Goal: Task Accomplishment & Management: Complete application form

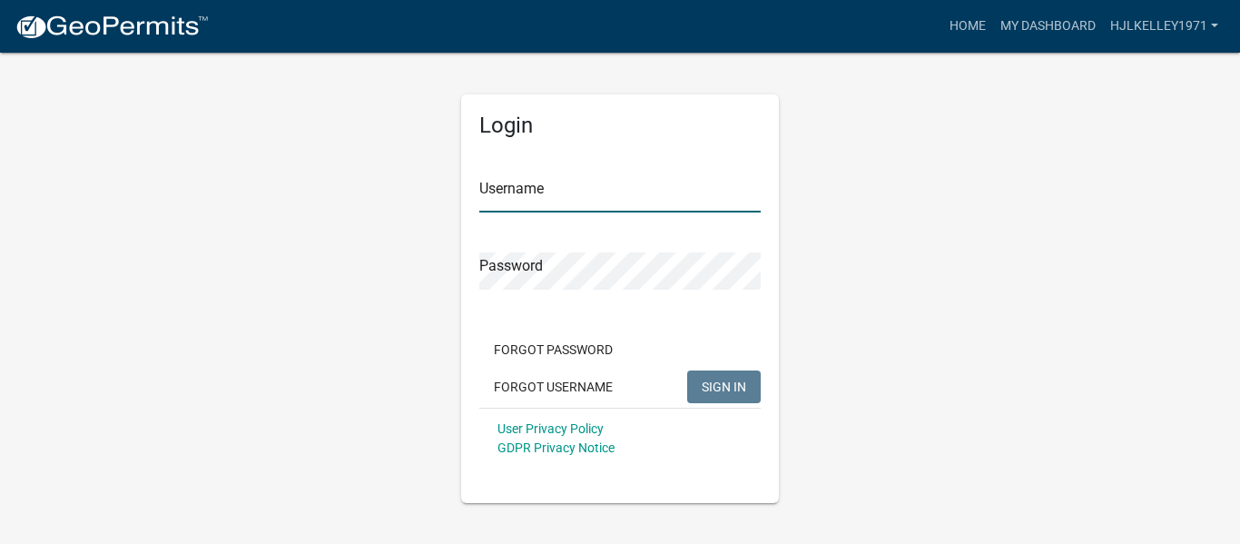
click at [527, 194] on input "Username" at bounding box center [620, 193] width 282 height 37
type input "hjlkelley1971"
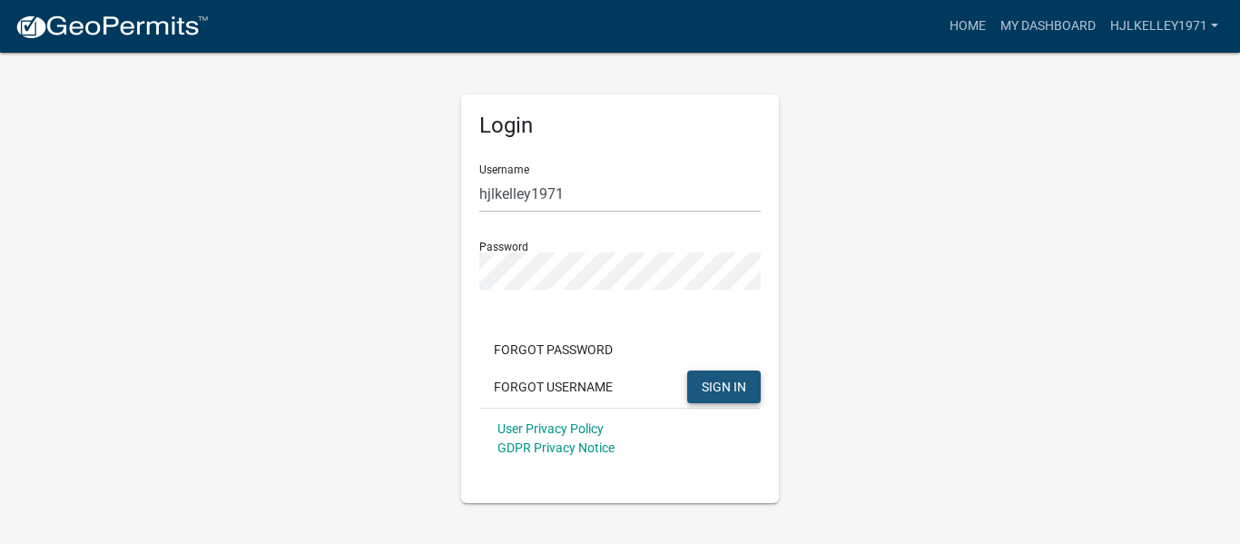
click at [719, 388] on span "SIGN IN" at bounding box center [724, 386] width 44 height 15
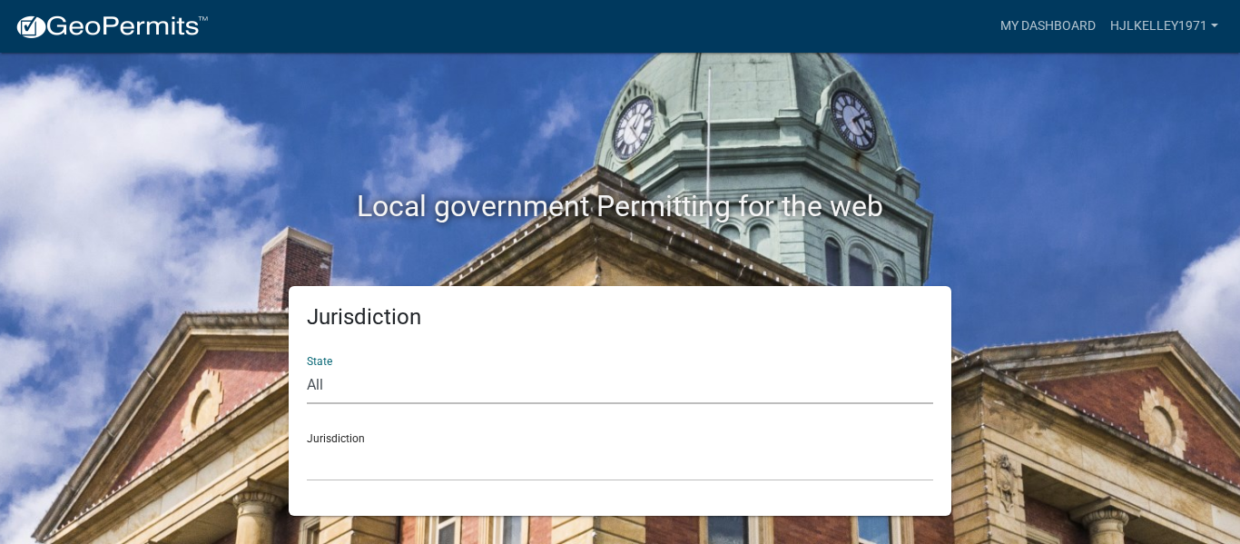
click at [390, 388] on select "All [US_STATE] [US_STATE] [US_STATE] [US_STATE] [US_STATE] [US_STATE] [US_STATE…" at bounding box center [620, 385] width 627 height 37
select select "[US_STATE]"
click at [307, 367] on select "All [US_STATE] [US_STATE] [US_STATE] [US_STATE] [US_STATE] [US_STATE] [US_STATE…" at bounding box center [620, 385] width 627 height 37
click at [397, 464] on select "[GEOGRAPHIC_DATA], [US_STATE][PERSON_NAME][GEOGRAPHIC_DATA], [US_STATE][PERSON_…" at bounding box center [620, 462] width 627 height 37
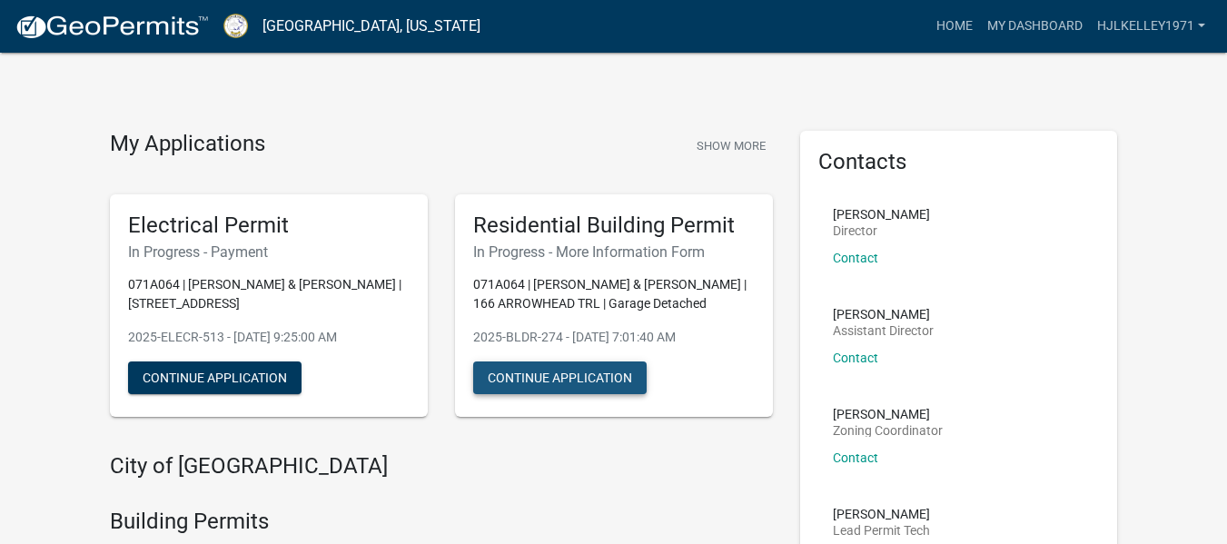
click at [504, 371] on button "Continue Application" at bounding box center [559, 377] width 173 height 33
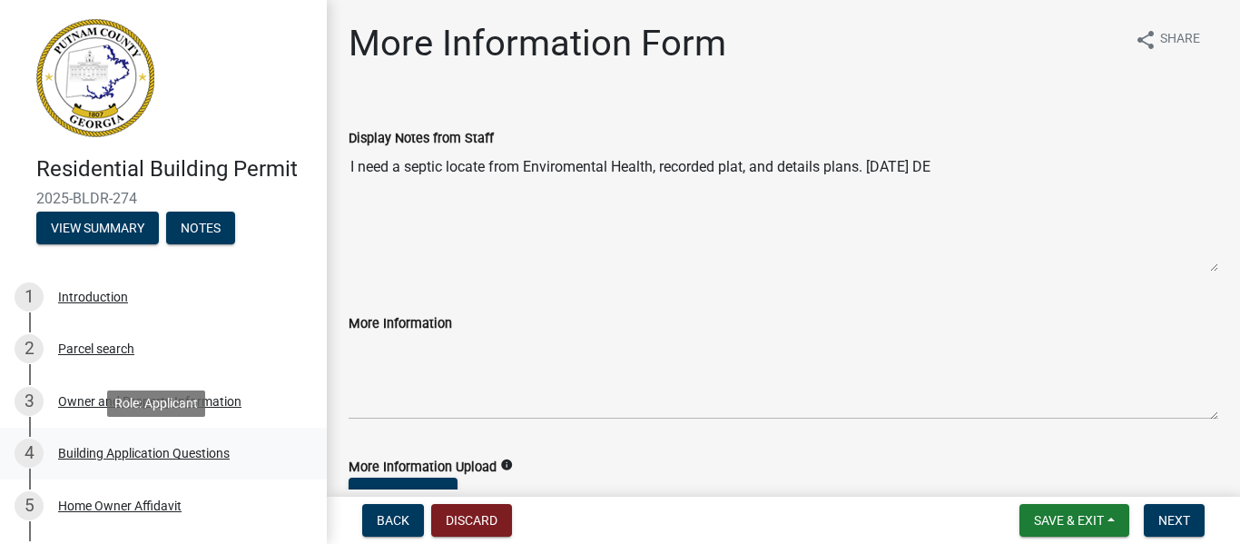
click at [137, 452] on div "Building Application Questions" at bounding box center [144, 453] width 172 height 13
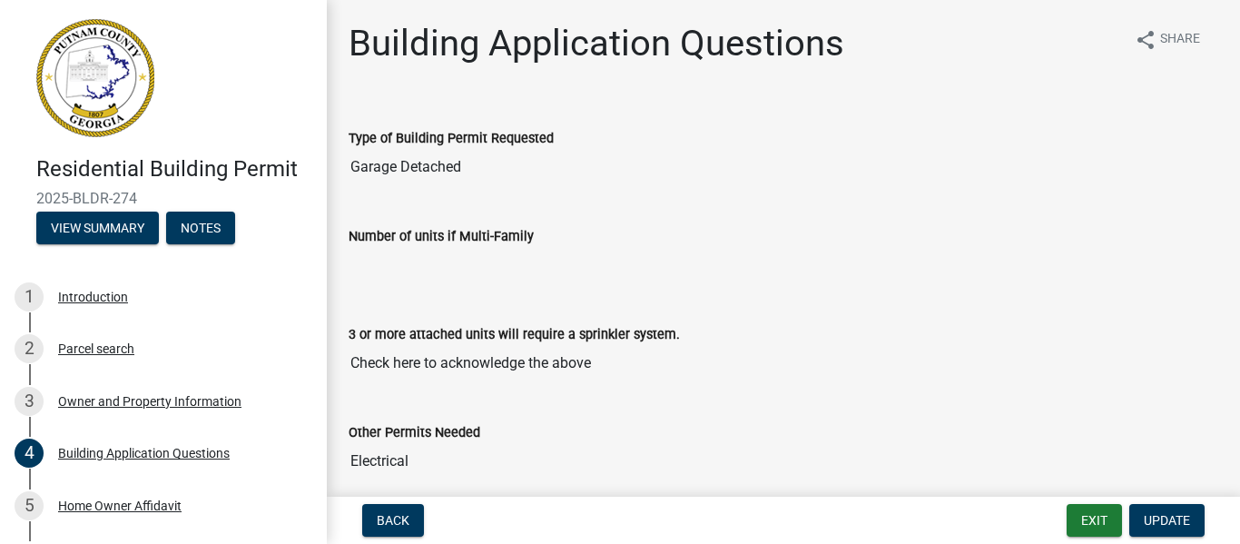
scroll to position [429, 0]
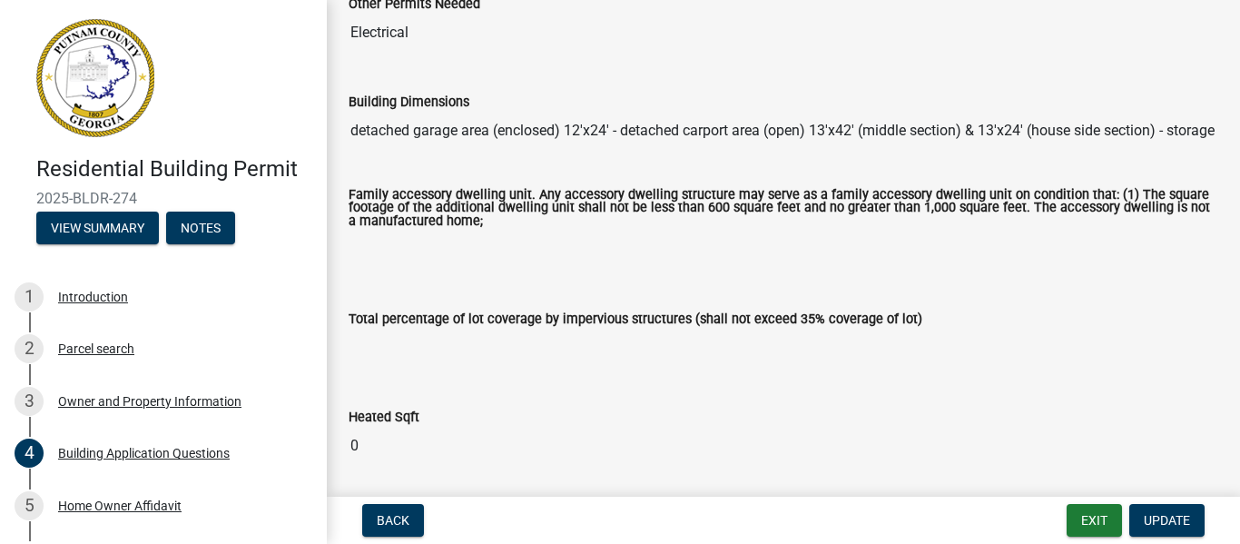
click at [1062, 130] on input "detached garage area (enclosed) 12'x24' - detached carport area (open) 13'x42' …" at bounding box center [784, 131] width 870 height 36
drag, startPoint x: 1187, startPoint y: 132, endPoint x: 1198, endPoint y: 133, distance: 10.9
click at [1198, 133] on input "detached garage area (enclosed) 12'x24' - detached carport area (open) 13'x42' …" at bounding box center [784, 131] width 870 height 36
click at [1182, 134] on input "detached garage area (enclosed) 12'x24' - detached carport area (open) 13'x42' …" at bounding box center [784, 131] width 870 height 36
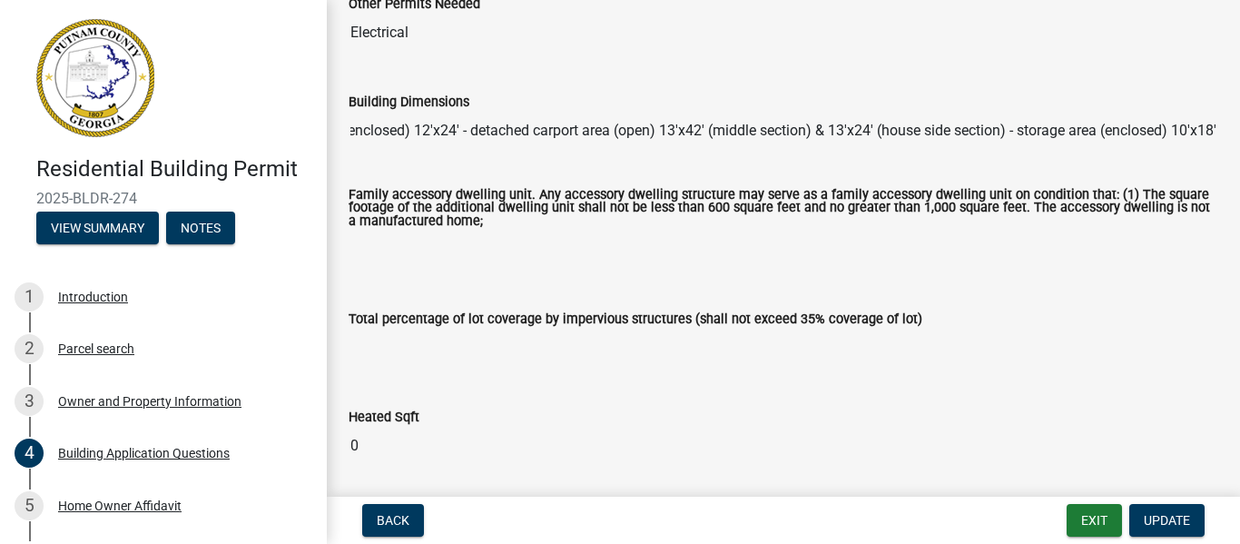
click at [1182, 134] on input "detached garage area (enclosed) 12'x24' - detached carport area (open) 13'x42' …" at bounding box center [784, 131] width 870 height 36
click at [1182, 133] on input "detached garage area (enclosed) 12'x24' - detached carport area (open) 13'x42' …" at bounding box center [784, 131] width 870 height 36
drag, startPoint x: 1186, startPoint y: 133, endPoint x: 1200, endPoint y: 135, distance: 13.7
click at [1200, 135] on input "detached garage area (enclosed) 12'x24' - detached carport area (open) 13'x42' …" at bounding box center [784, 131] width 870 height 36
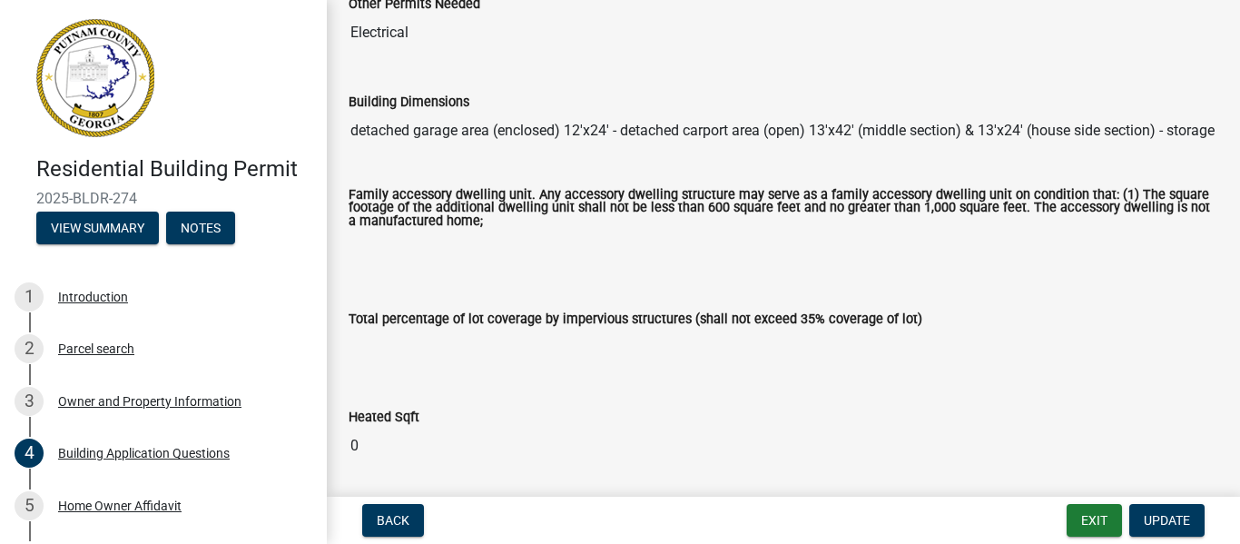
click at [1054, 292] on div "Total percentage of lot coverage by impervious structures (shall not exceed 35%…" at bounding box center [784, 324] width 870 height 84
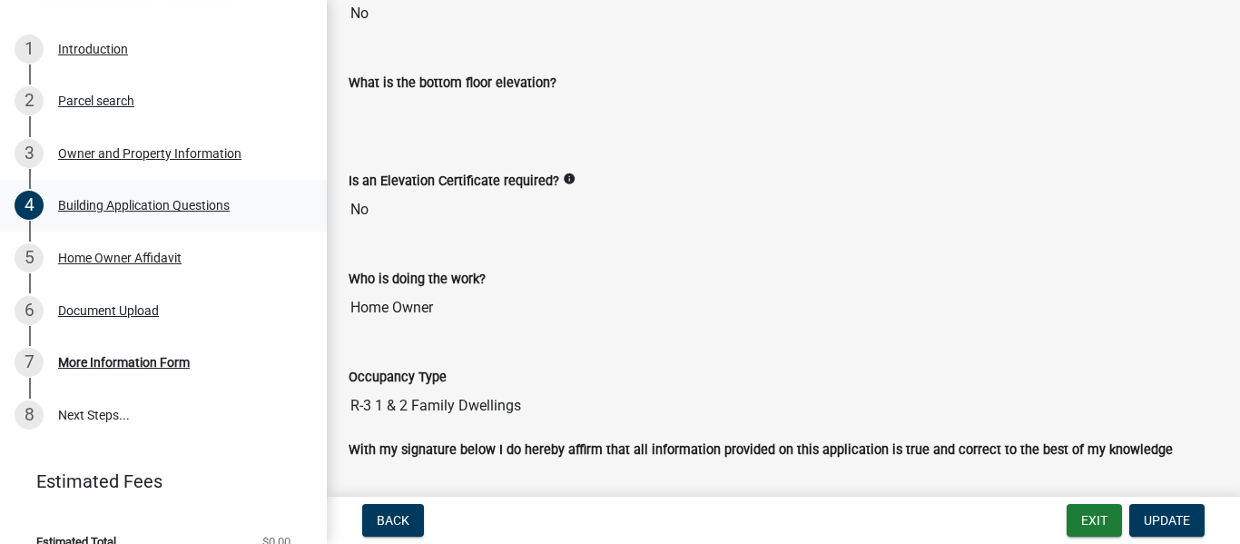
scroll to position [273, 0]
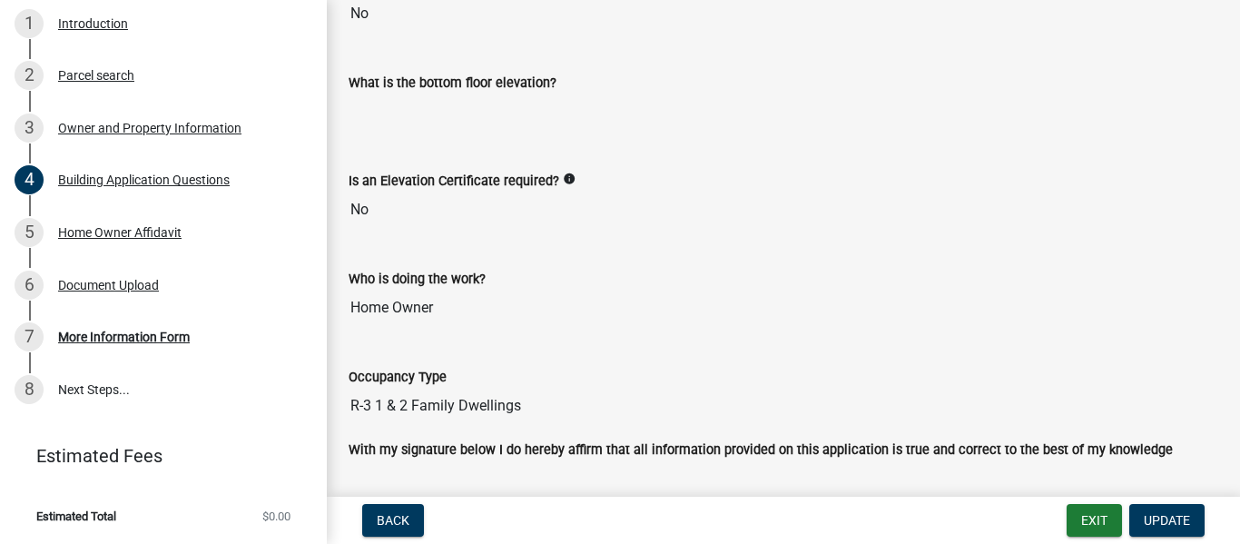
drag, startPoint x: 27, startPoint y: 327, endPoint x: 692, endPoint y: 241, distance: 670.3
click at [692, 241] on div "Is an Elevation Certificate required? info No" at bounding box center [783, 193] width 897 height 98
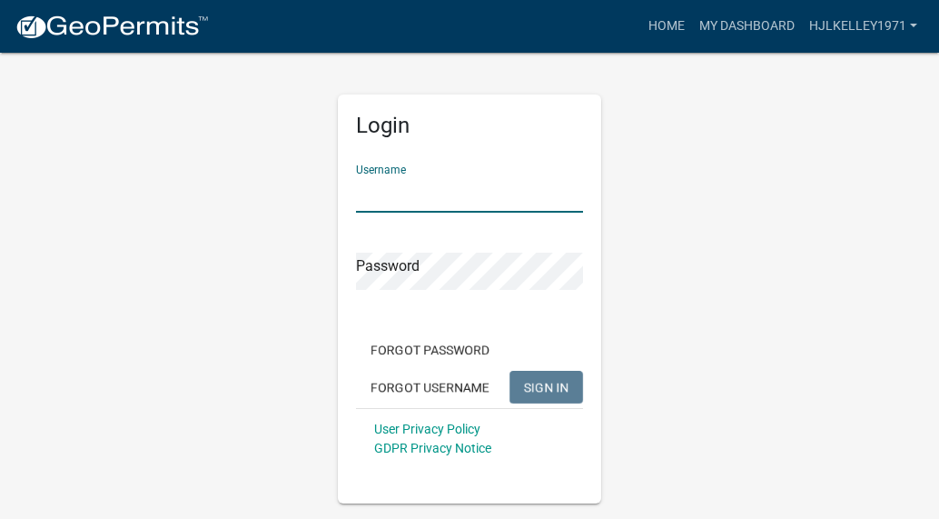
click at [391, 196] on input "Username" at bounding box center [469, 193] width 227 height 37
type input "hjlkelley1971"
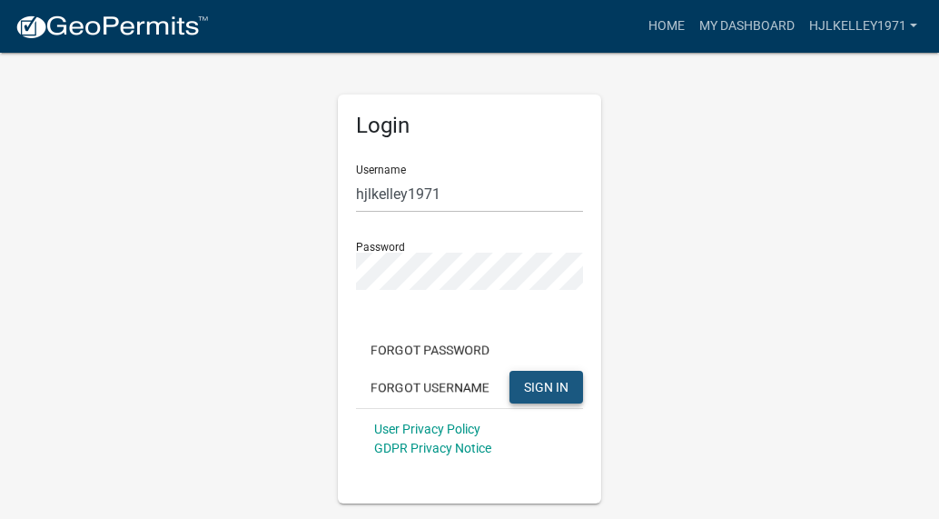
click at [547, 380] on span "SIGN IN" at bounding box center [546, 386] width 44 height 15
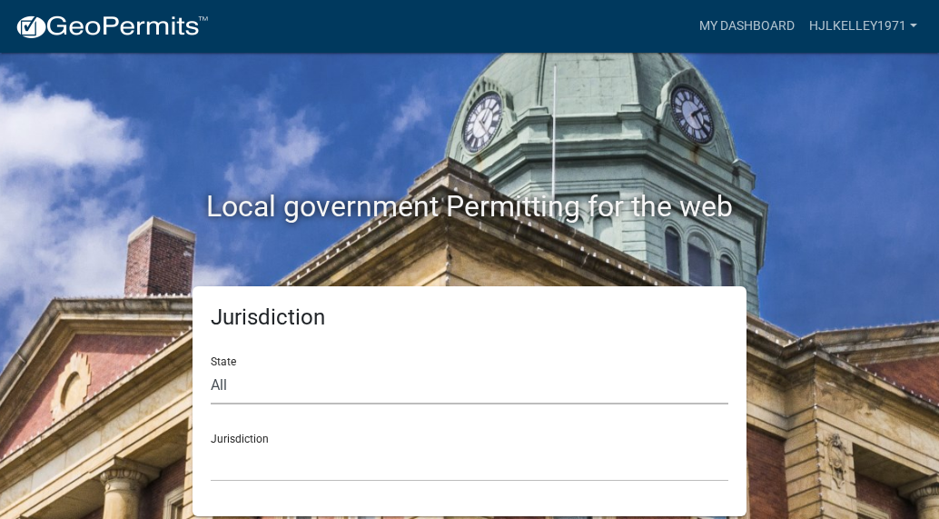
click at [286, 388] on select "All [US_STATE] [US_STATE] [US_STATE] [US_STATE] [US_STATE] [US_STATE] [US_STATE…" at bounding box center [470, 385] width 518 height 37
select select "[US_STATE]"
click at [211, 367] on select "All [US_STATE] [US_STATE] [US_STATE] [US_STATE] [US_STATE] [US_STATE] [US_STATE…" at bounding box center [470, 385] width 518 height 37
click at [314, 472] on select "[GEOGRAPHIC_DATA], [US_STATE][PERSON_NAME][GEOGRAPHIC_DATA], [US_STATE][PERSON_…" at bounding box center [470, 462] width 518 height 37
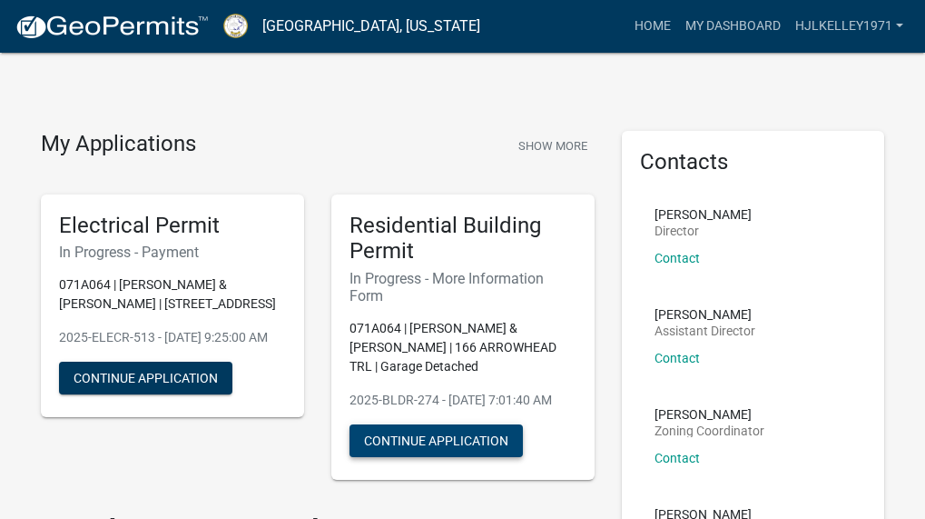
click at [444, 457] on button "Continue Application" at bounding box center [436, 440] width 173 height 33
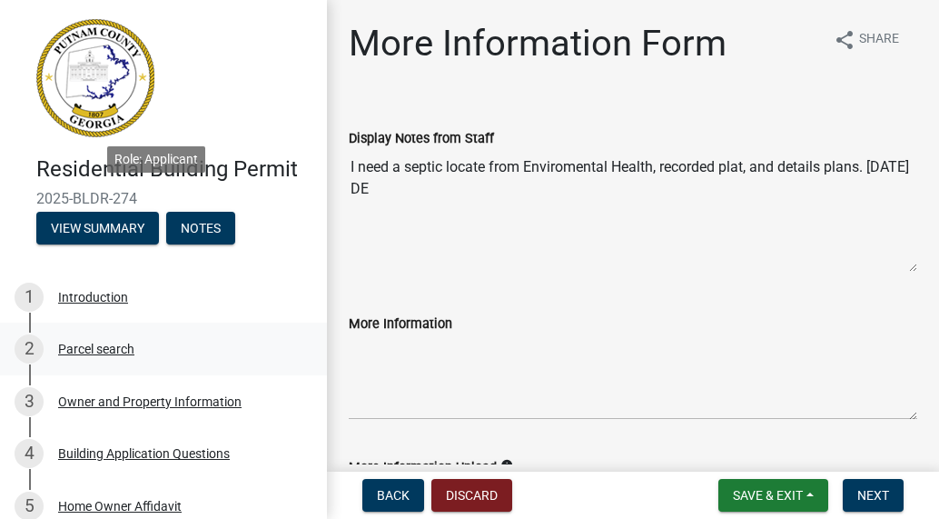
scroll to position [299, 0]
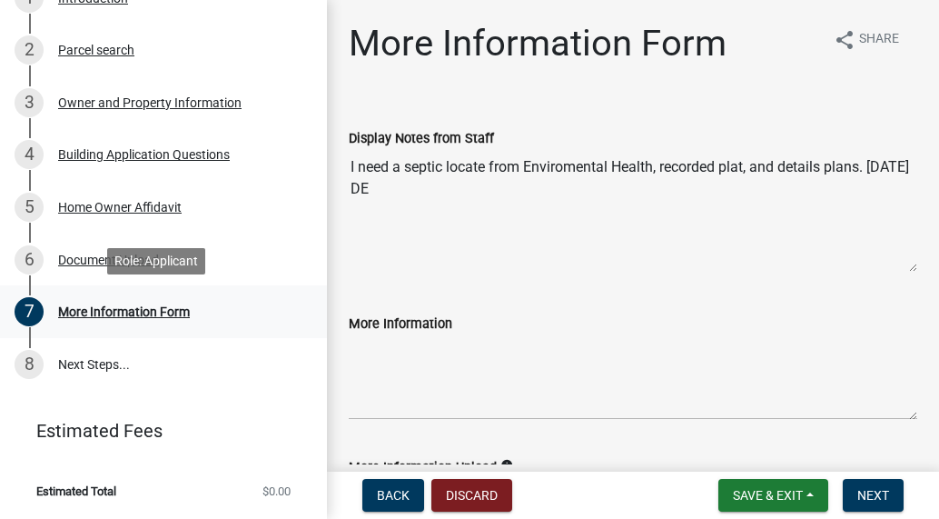
click at [151, 310] on div "More Information Form" at bounding box center [124, 311] width 132 height 13
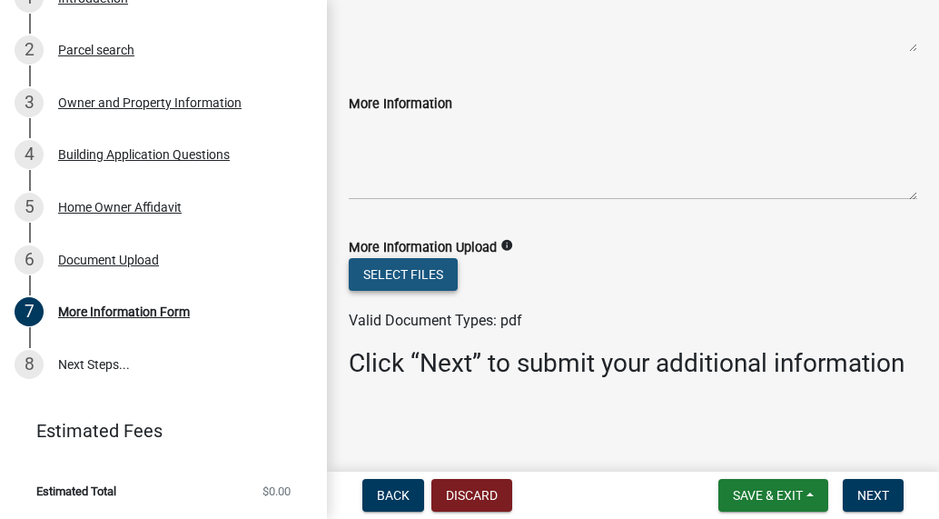
click at [426, 258] on button "Select files" at bounding box center [403, 274] width 109 height 33
